Goal: Task Accomplishment & Management: Manage account settings

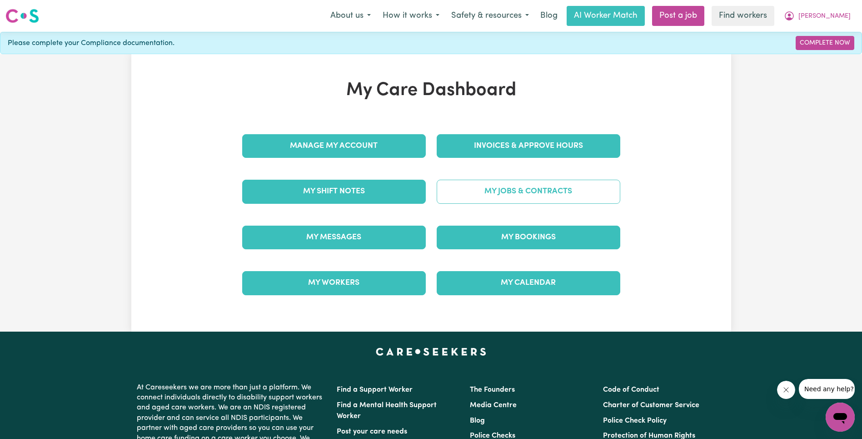
click at [519, 183] on link "My Jobs & Contracts" at bounding box center [529, 192] width 184 height 24
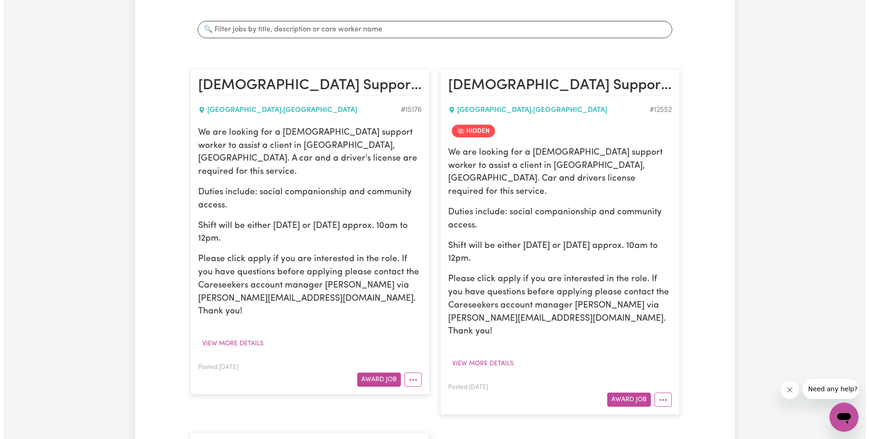
scroll to position [158, 0]
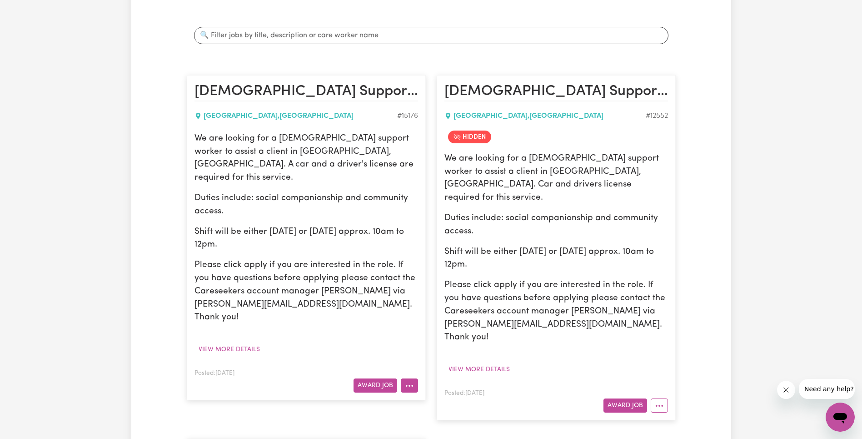
click at [411, 378] on button "More options" at bounding box center [409, 385] width 17 height 14
click at [663, 398] on button "More options" at bounding box center [659, 405] width 17 height 14
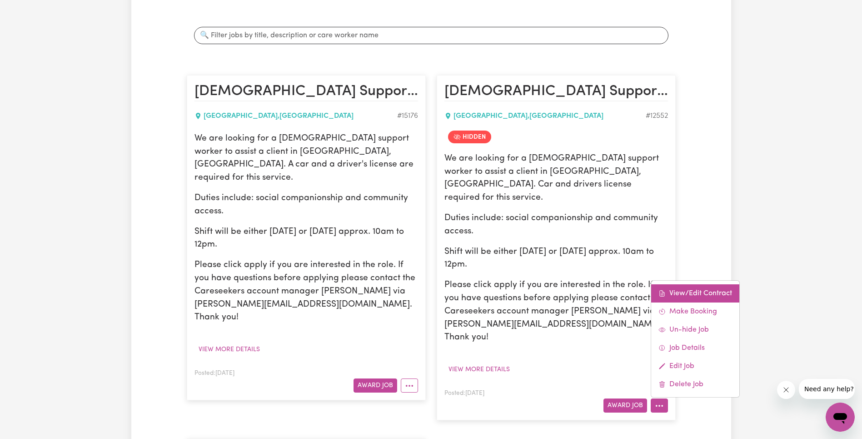
click at [697, 284] on link "View/Edit Contract" at bounding box center [696, 293] width 88 height 18
select select "WEEKDAY_DAYTIME"
select select "ASSISTANCE_SELF_CARE"
select select "ONE"
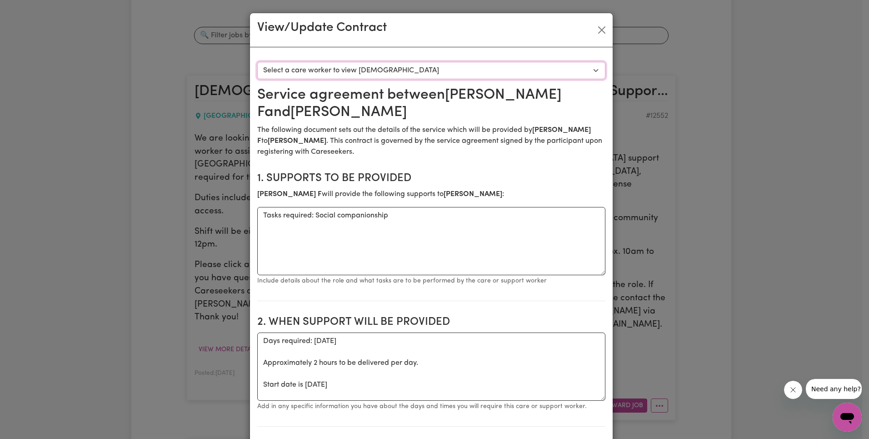
click at [429, 73] on select "Select a care worker to view [DEMOGRAPHIC_DATA] #9265 - [PERSON_NAME] (contract…" at bounding box center [431, 70] width 348 height 17
select select "8877"
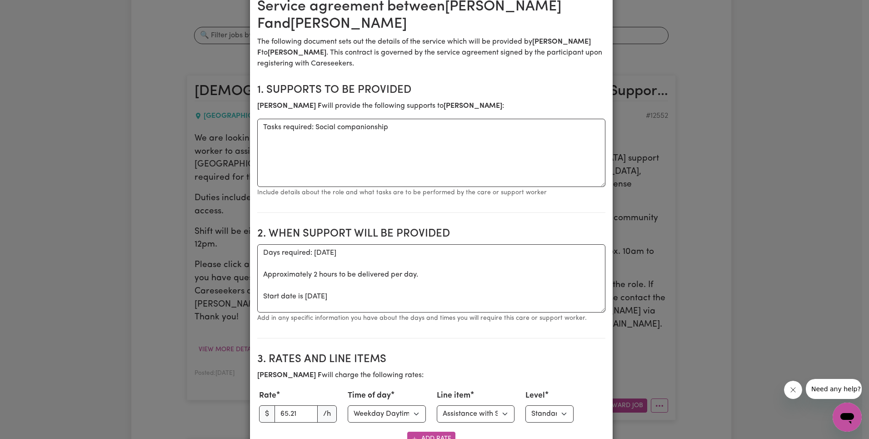
scroll to position [305, 0]
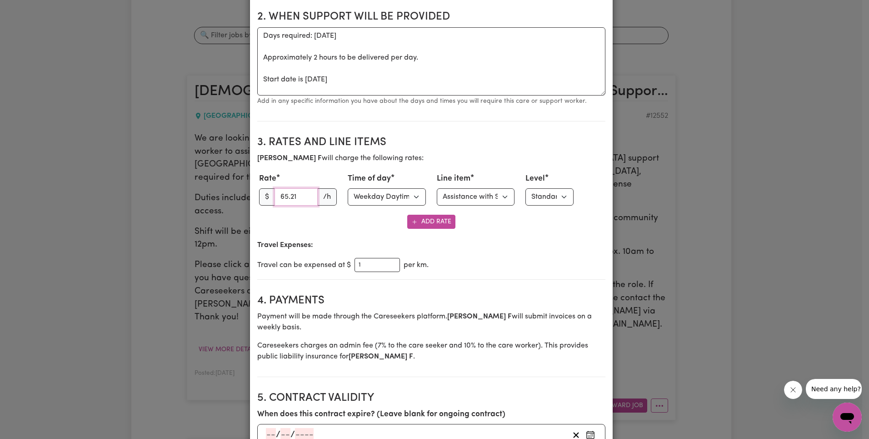
click at [287, 197] on input "65.21" at bounding box center [297, 196] width 44 height 17
paste input "3.27"
type input "63.27"
click at [471, 196] on select "Select line item Assistance with Self Care Activities Assistance with personal …" at bounding box center [476, 196] width 78 height 17
select select "OTHER"
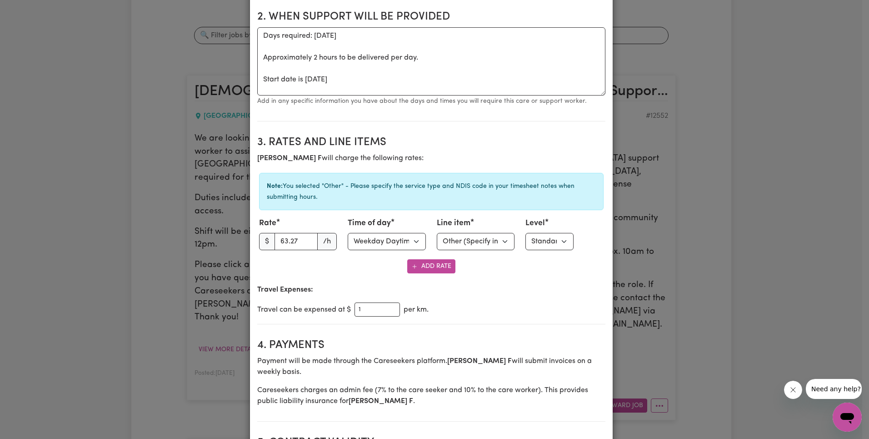
click at [579, 199] on div "Note: You selected "Other" - Please specify the service type and NDIS code in y…" at bounding box center [431, 191] width 345 height 37
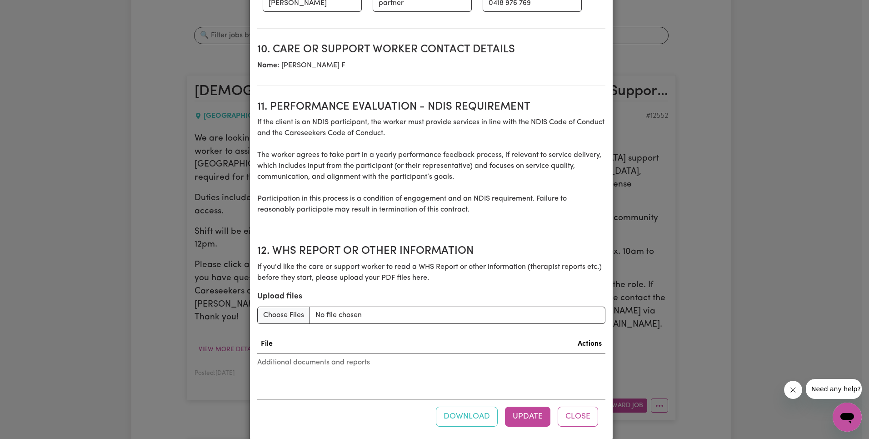
scroll to position [1187, 0]
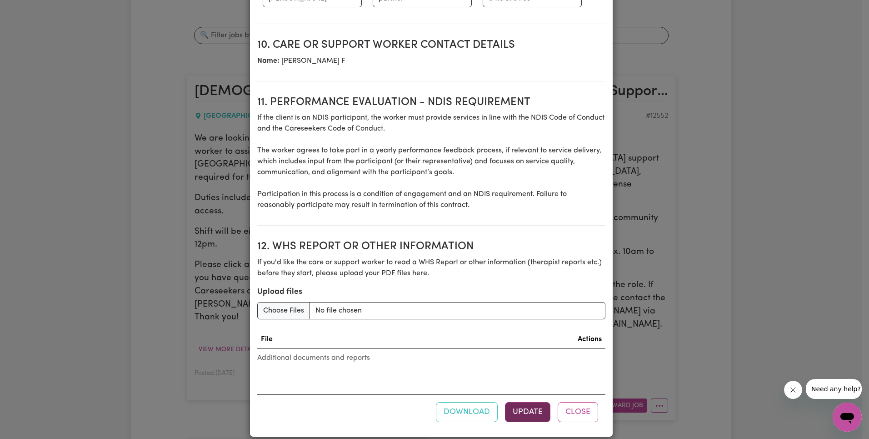
click at [534, 402] on button "Update" at bounding box center [527, 412] width 45 height 20
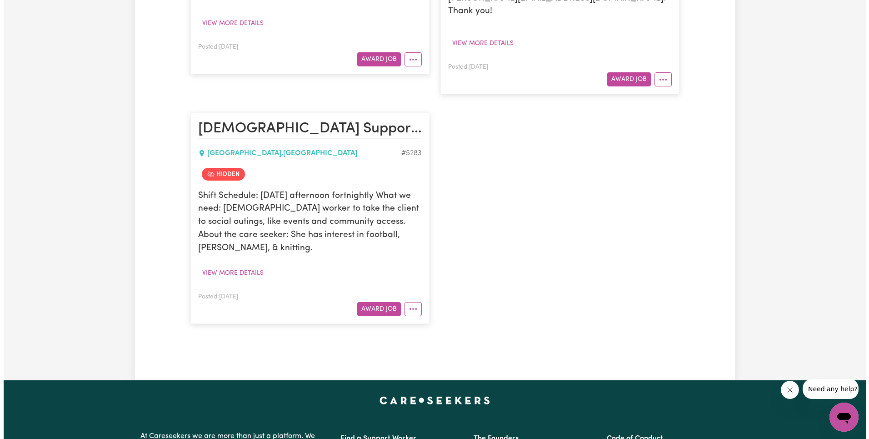
scroll to position [531, 0]
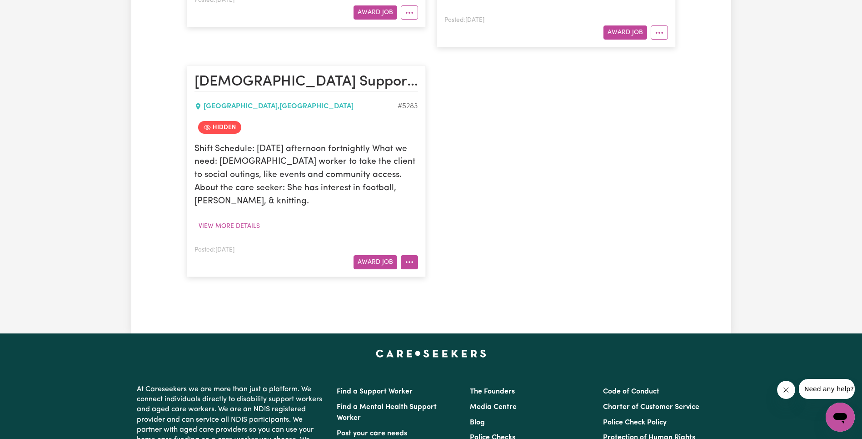
click at [411, 255] on button "More options" at bounding box center [409, 262] width 17 height 14
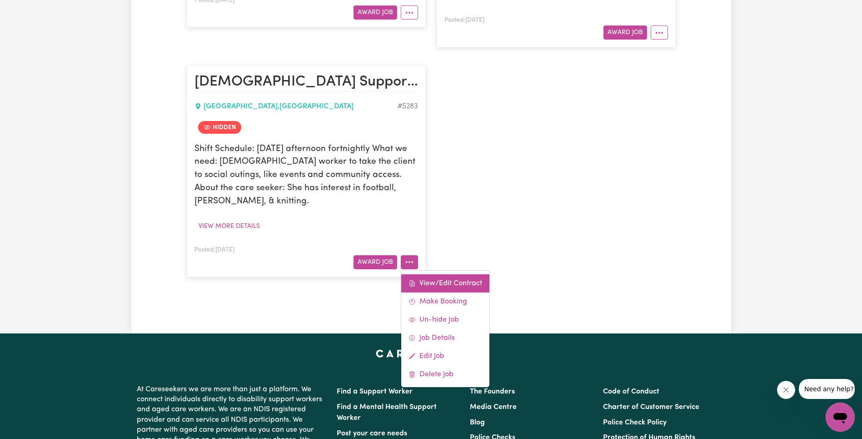
click at [444, 274] on link "View/Edit Contract" at bounding box center [445, 283] width 88 height 18
select select "WEEKDAY_DAYTIME"
select select "ASSISTANCE_SELF_CARE"
select select "ONE"
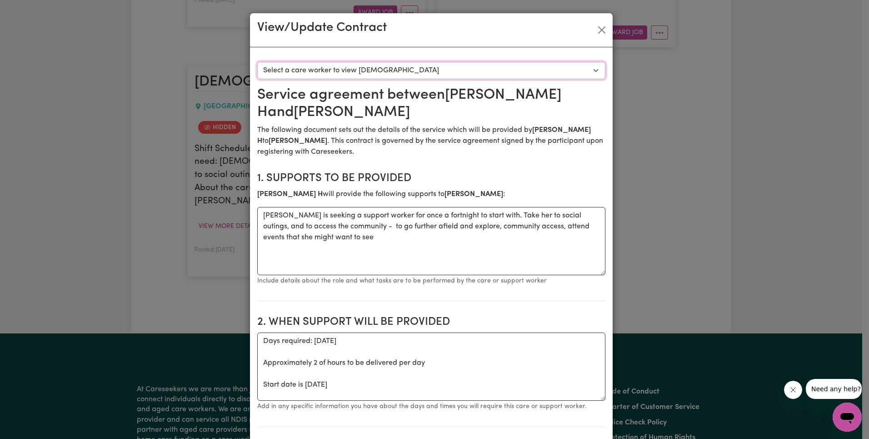
click at [353, 69] on select "Select a care worker to view [DEMOGRAPHIC_DATA] #4683 - [PERSON_NAME] (contract…" at bounding box center [431, 70] width 348 height 17
click at [600, 29] on button "Close" at bounding box center [602, 30] width 15 height 15
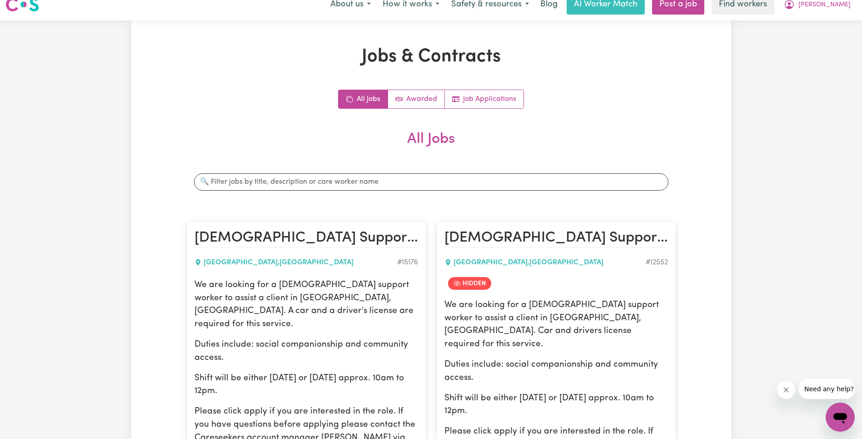
scroll to position [0, 0]
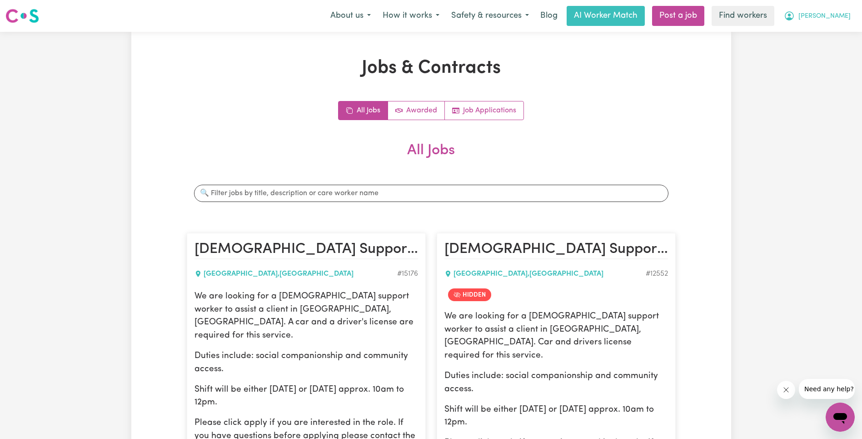
click at [795, 15] on icon "My Account" at bounding box center [789, 15] width 11 height 11
click at [836, 54] on link "Logout" at bounding box center [821, 52] width 72 height 17
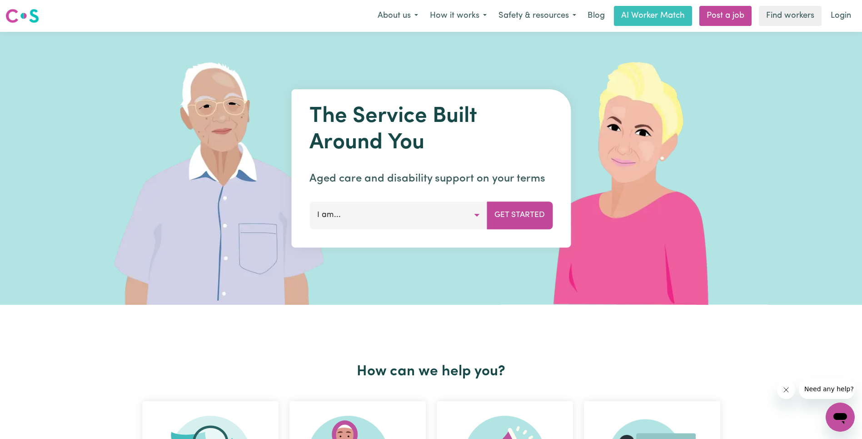
click at [841, 18] on link "Login" at bounding box center [841, 16] width 31 height 20
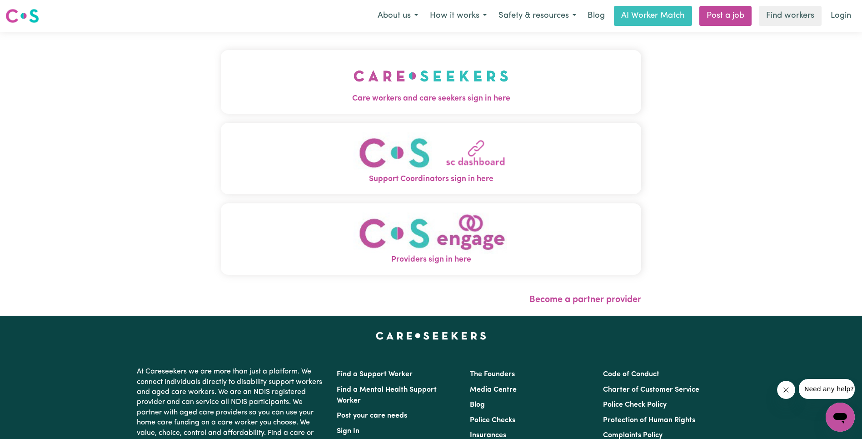
click at [354, 84] on img "Care workers and care seekers sign in here" at bounding box center [431, 76] width 155 height 34
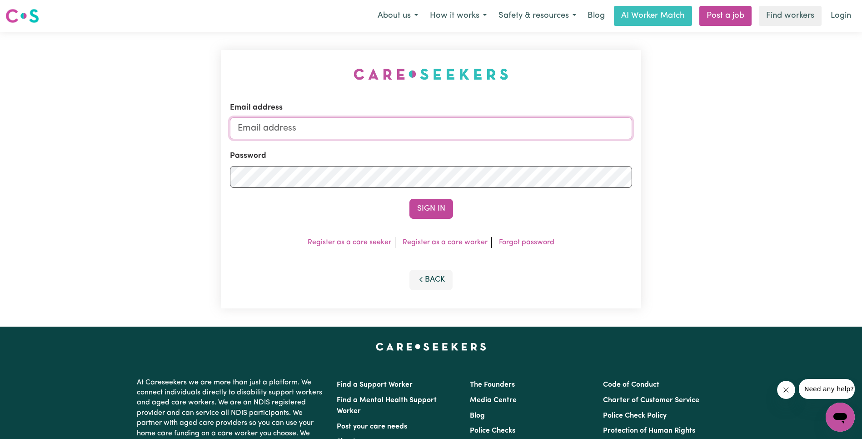
click at [430, 133] on input "Email address" at bounding box center [431, 128] width 402 height 22
type input "superuser~[EMAIL_ADDRESS][DOMAIN_NAME]"
click at [427, 206] on button "Sign In" at bounding box center [432, 209] width 44 height 20
